Goal: Task Accomplishment & Management: Use online tool/utility

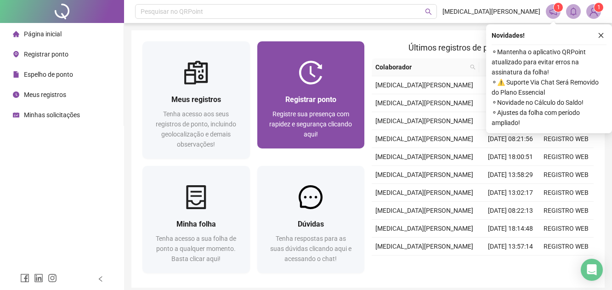
click at [288, 91] on div "Registrar ponto Registre sua presença com rapidez e segurança clicando aqui!" at bounding box center [310, 117] width 107 height 64
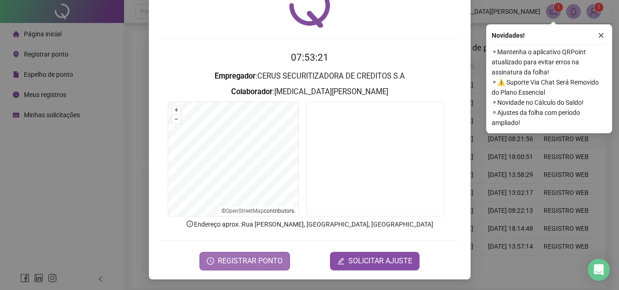
scroll to position [49, 0]
click at [263, 259] on span "REGISTRAR PONTO" at bounding box center [250, 260] width 65 height 11
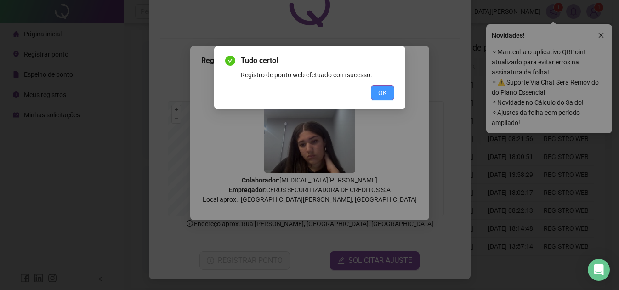
click at [379, 97] on span "OK" at bounding box center [382, 93] width 9 height 10
